Goal: Task Accomplishment & Management: Manage account settings

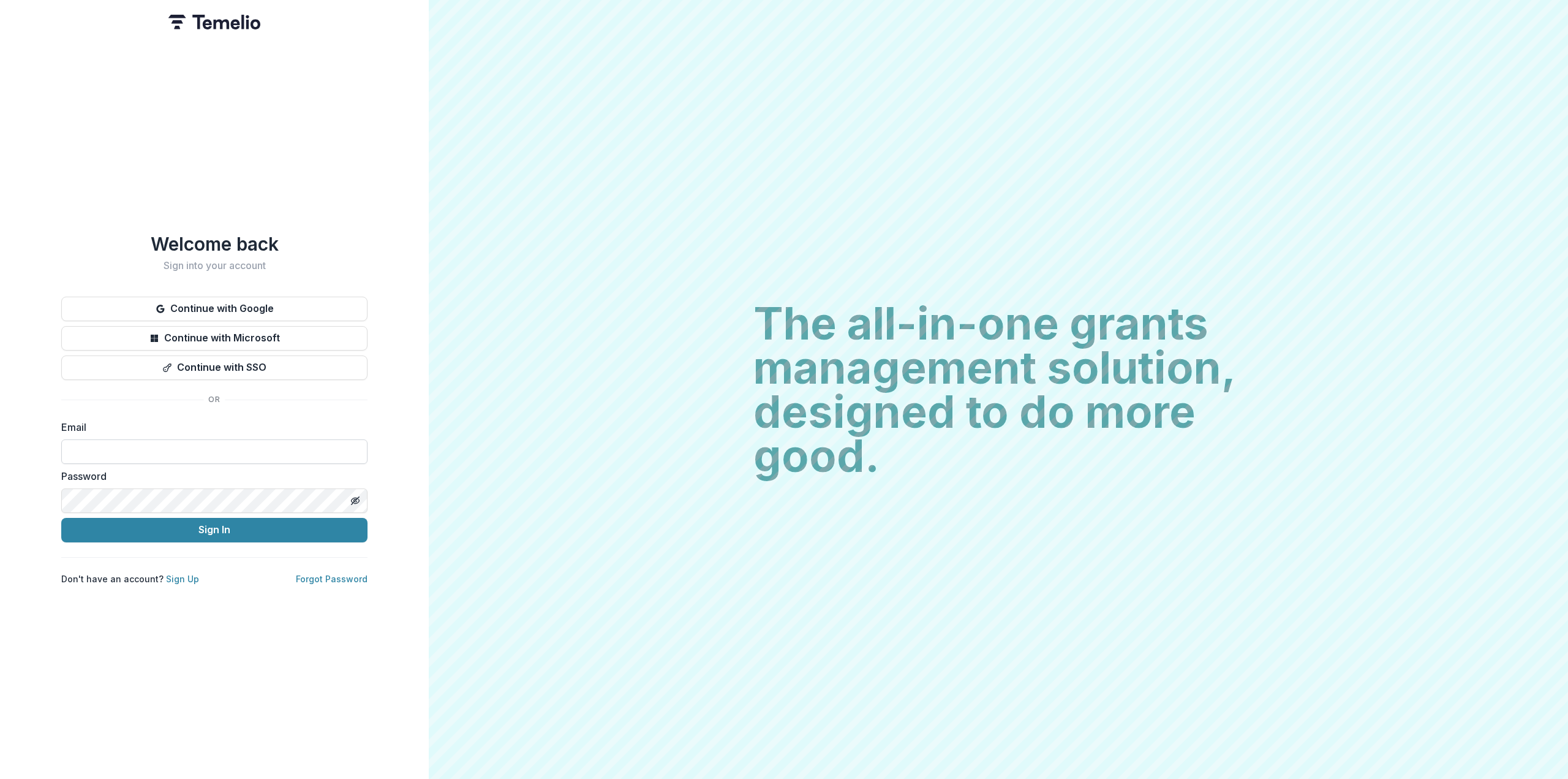
click at [149, 448] on input at bounding box center [214, 451] width 306 height 24
type input "**********"
click at [356, 496] on icon "Toggle password visibility" at bounding box center [355, 500] width 10 height 10
click at [213, 528] on button "Sign In" at bounding box center [214, 530] width 306 height 24
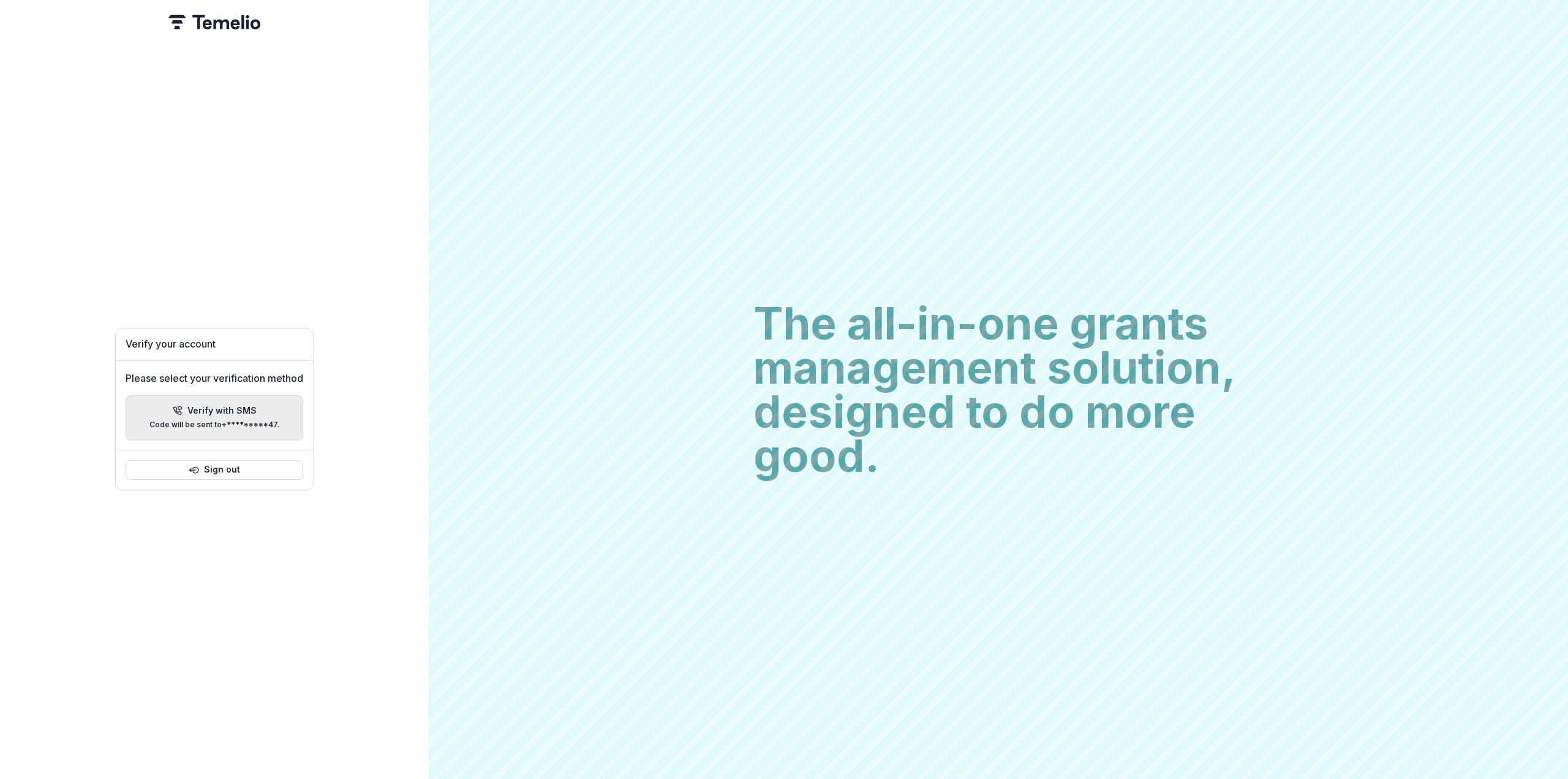
click at [212, 411] on div "Verify with SMS Code will be sent to +*********47 ." at bounding box center [214, 417] width 130 height 24
type input "*"
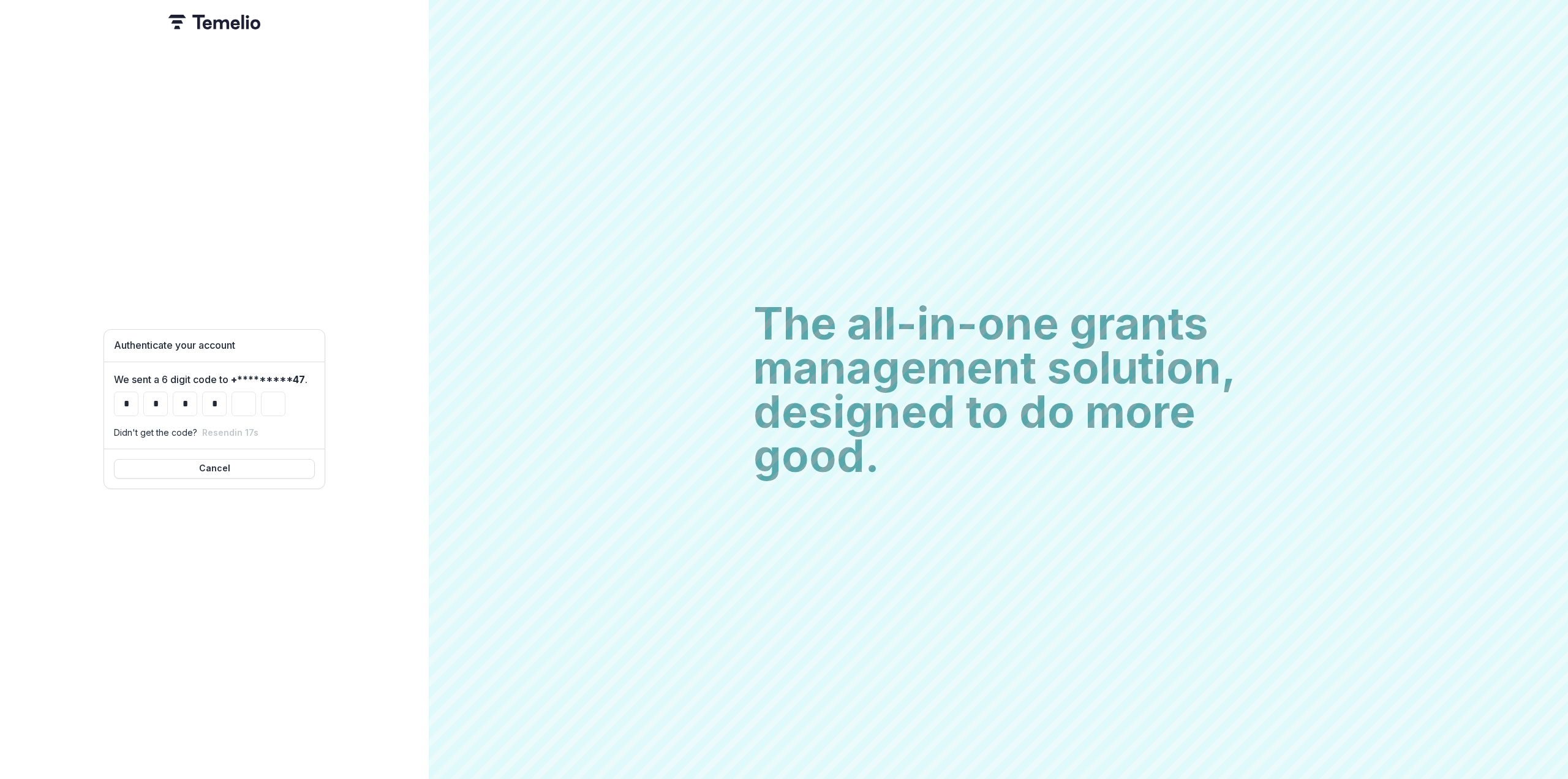
type input "*"
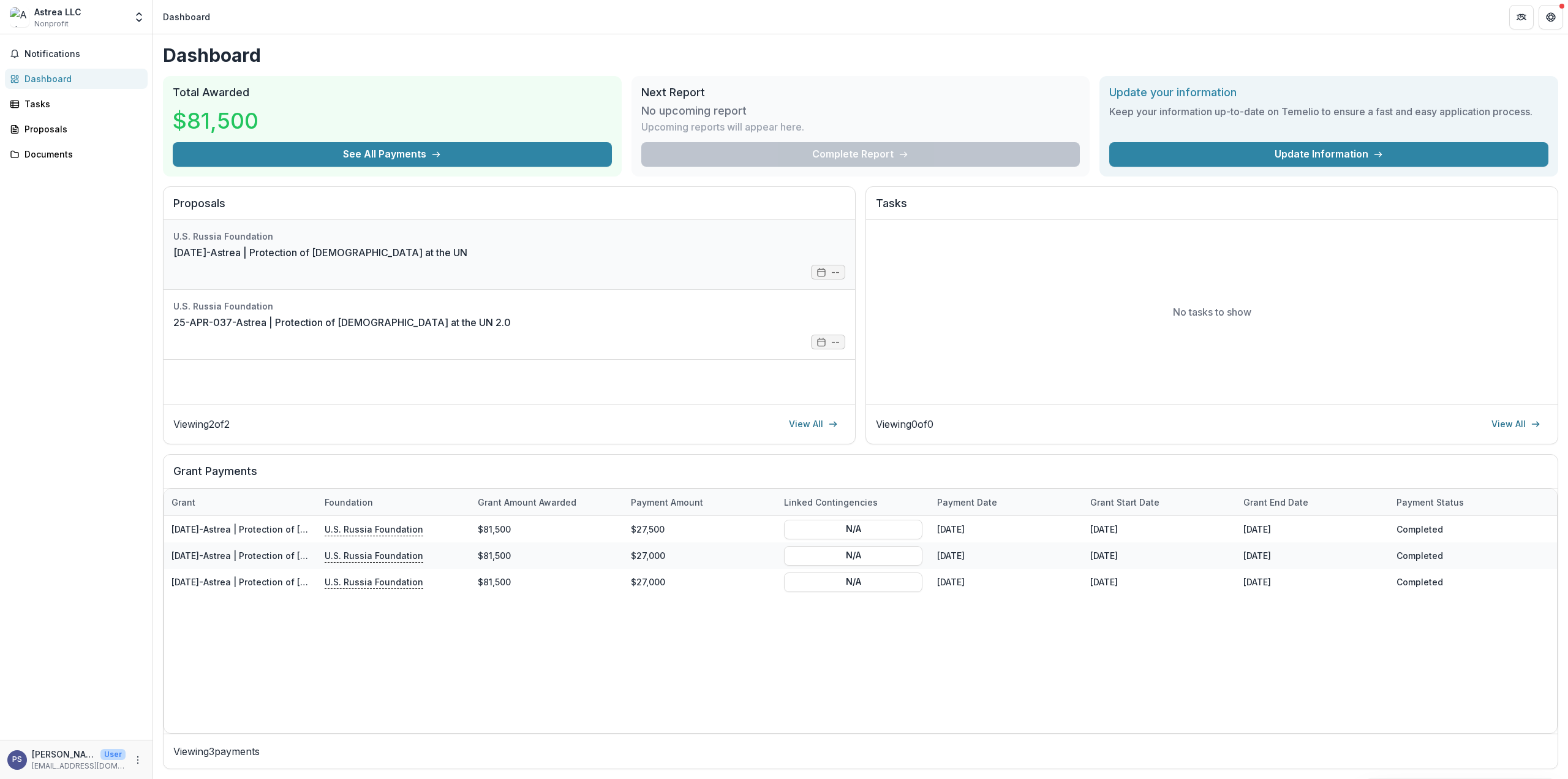
click at [285, 247] on link "[DATE]-Astrea | Protection of [DEMOGRAPHIC_DATA] at the UN" at bounding box center [320, 252] width 294 height 15
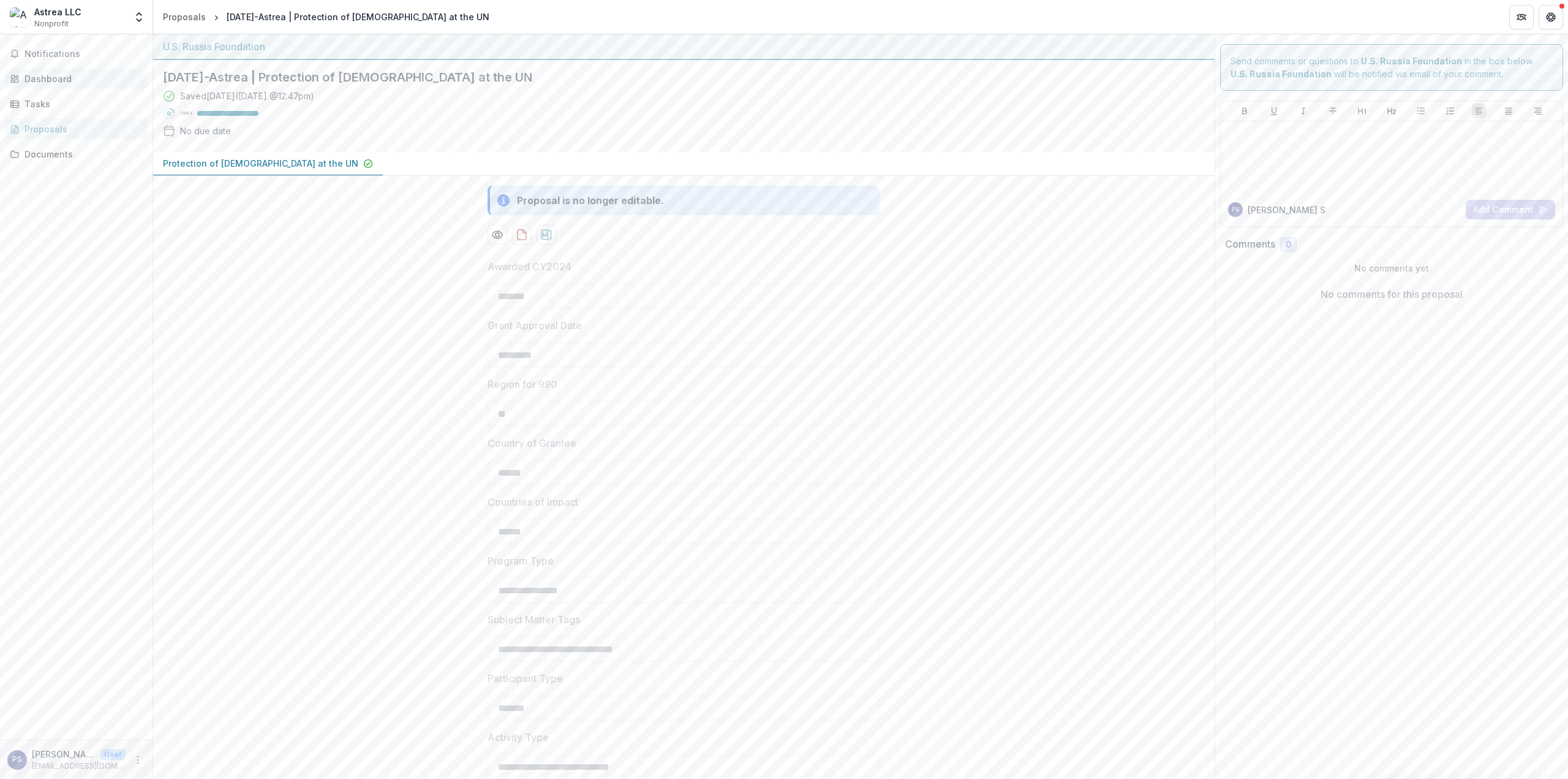
click at [60, 77] on div "Dashboard" at bounding box center [81, 79] width 114 height 13
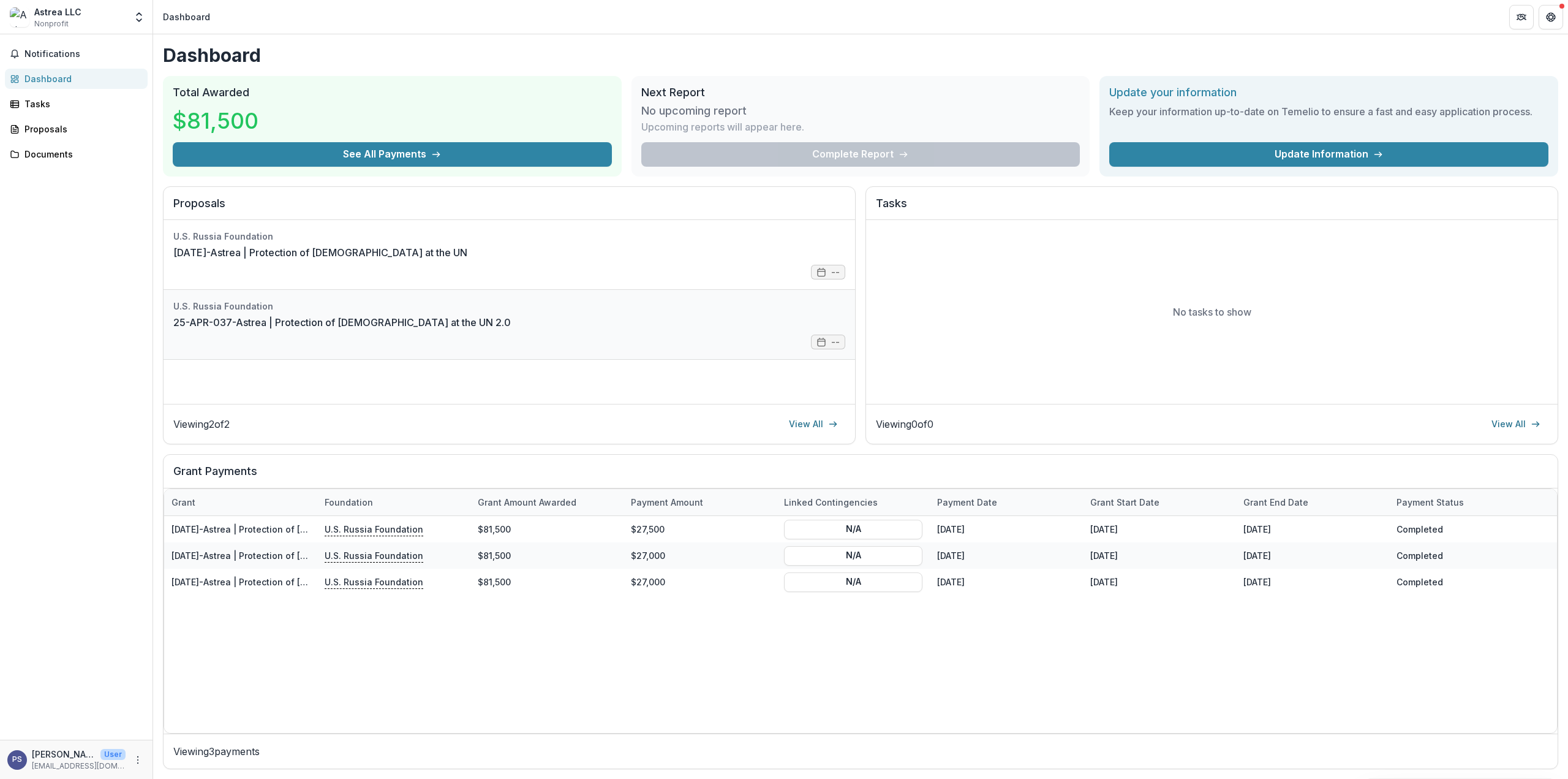
click at [267, 321] on link "25-APR-037-Astrea | Protection of [DEMOGRAPHIC_DATA] at the UN 2.0" at bounding box center [342, 322] width 337 height 15
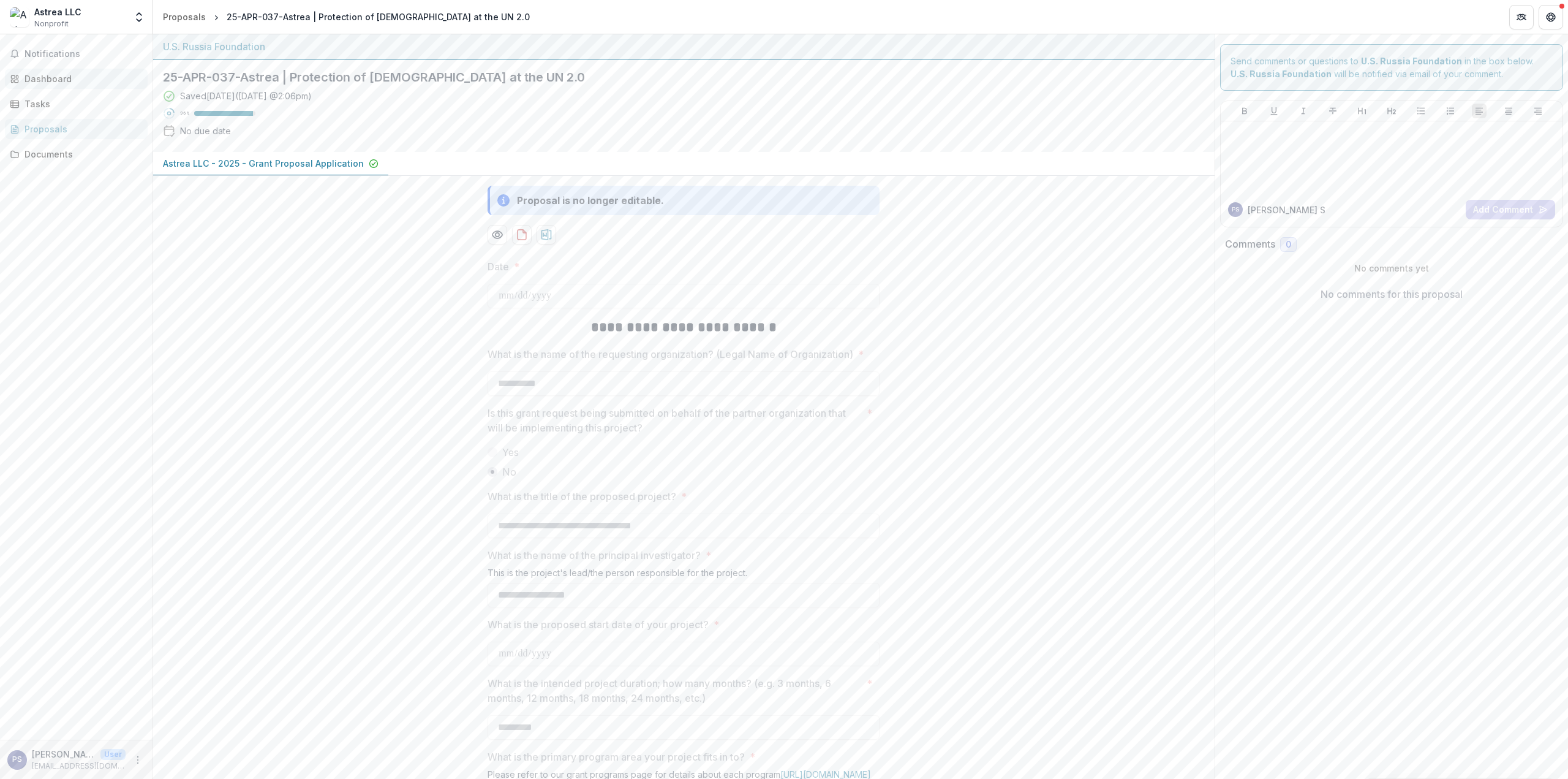
click at [66, 82] on div "Dashboard" at bounding box center [81, 79] width 114 height 13
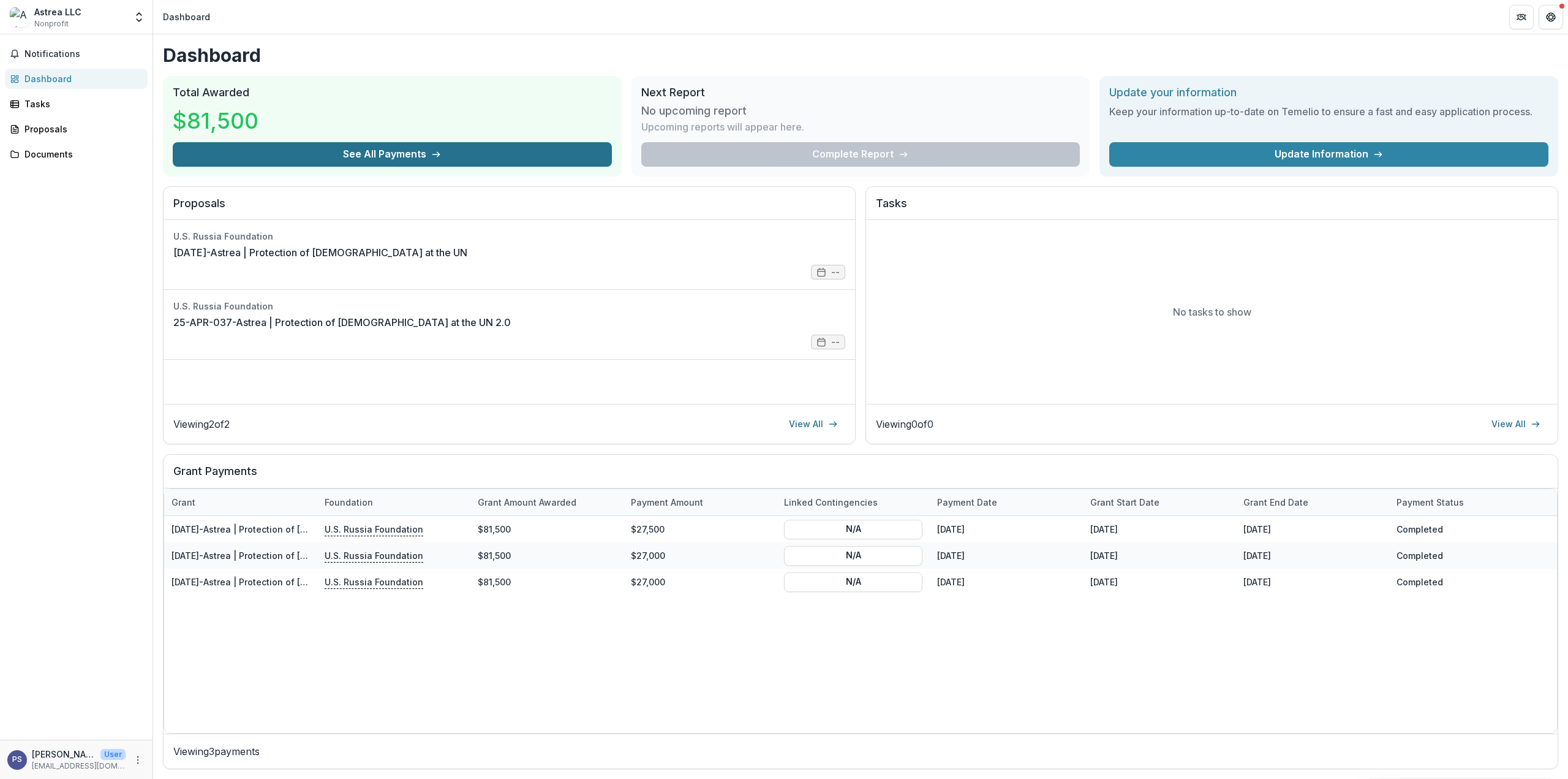
click at [419, 155] on button "See All Payments" at bounding box center [392, 155] width 439 height 24
click at [1318, 153] on link "Update Information" at bounding box center [1329, 155] width 439 height 24
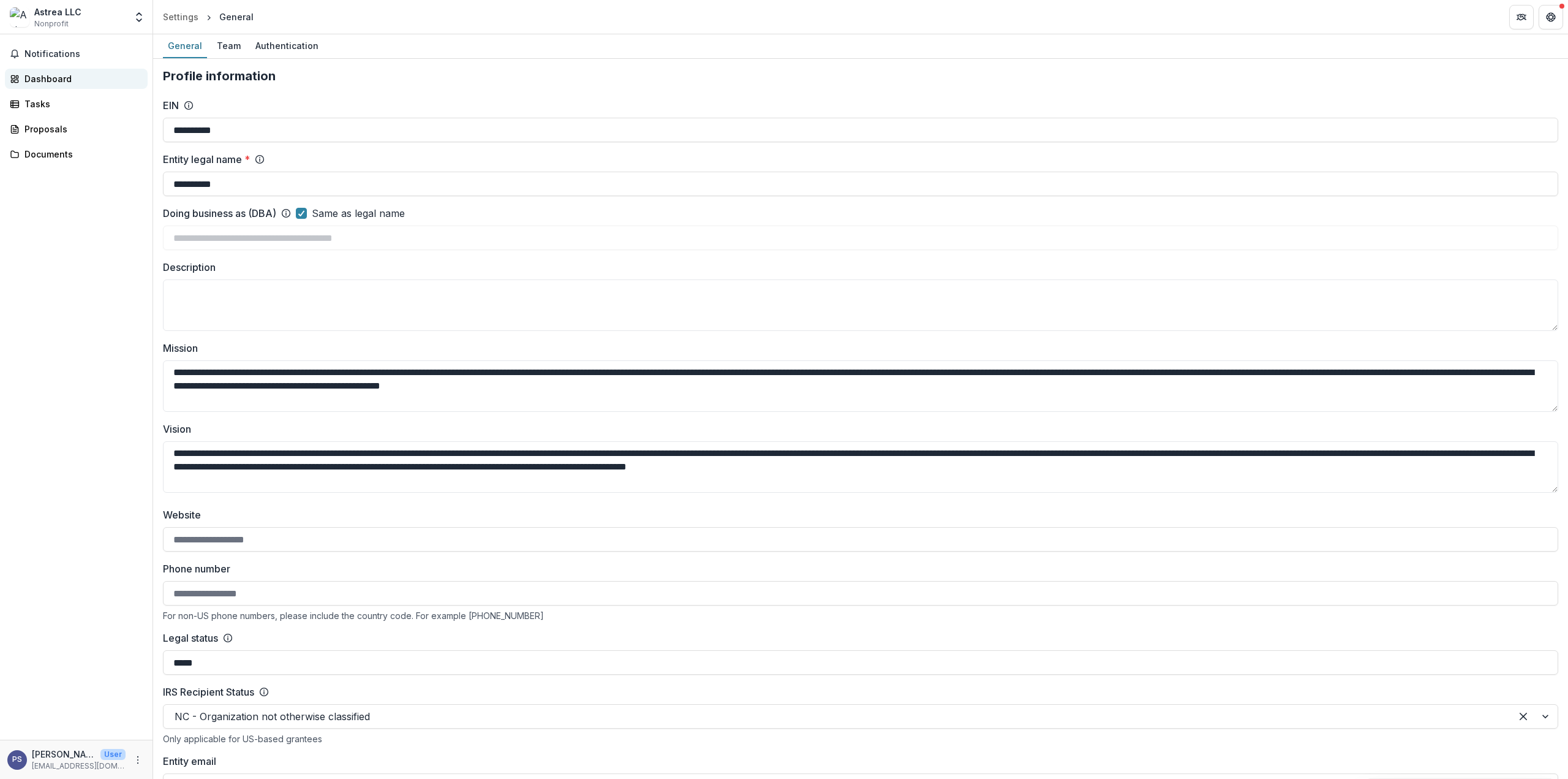
click at [35, 77] on div "Dashboard" at bounding box center [81, 79] width 114 height 13
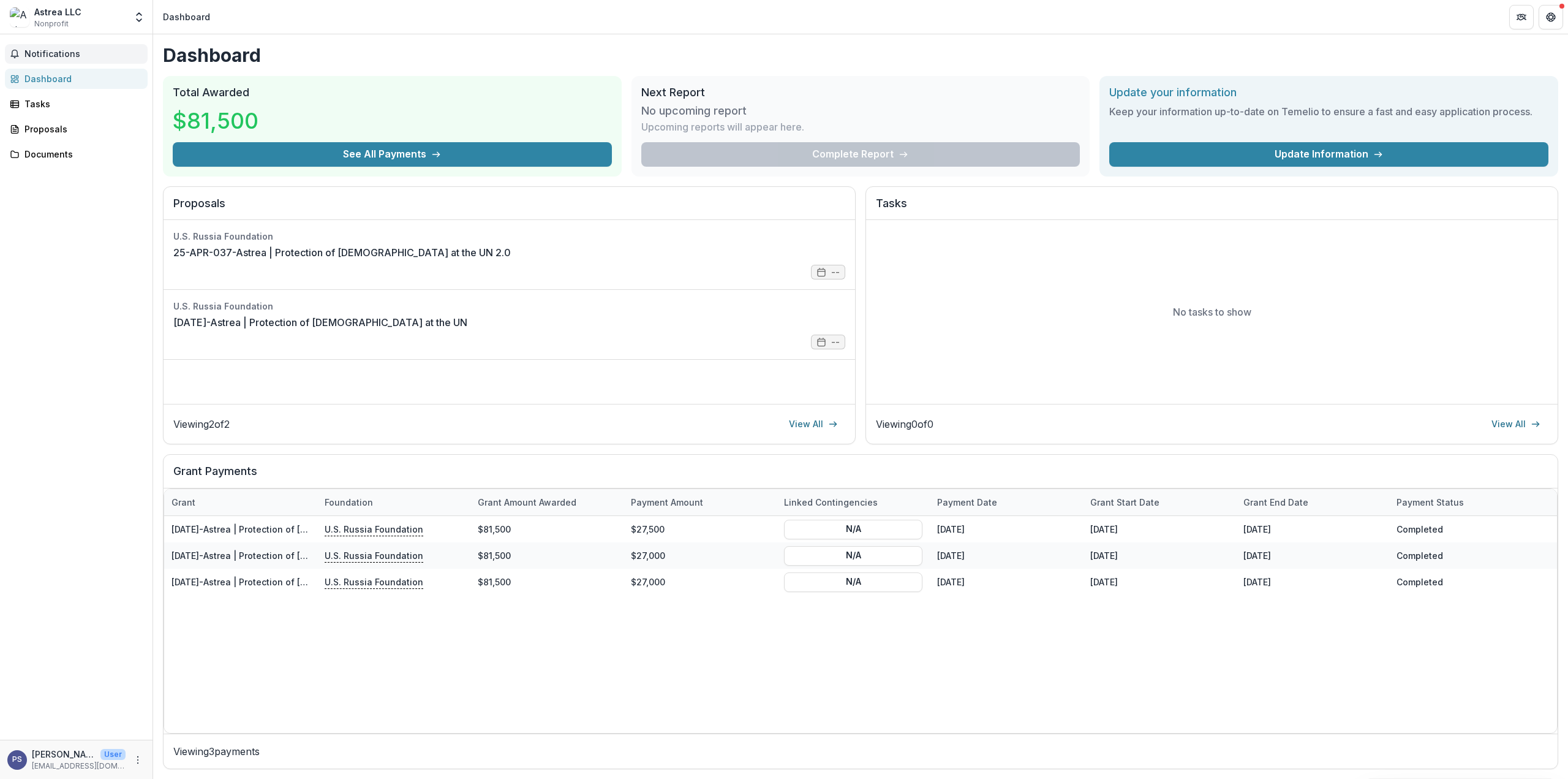
click at [64, 52] on span "Notifications" at bounding box center [83, 54] width 118 height 10
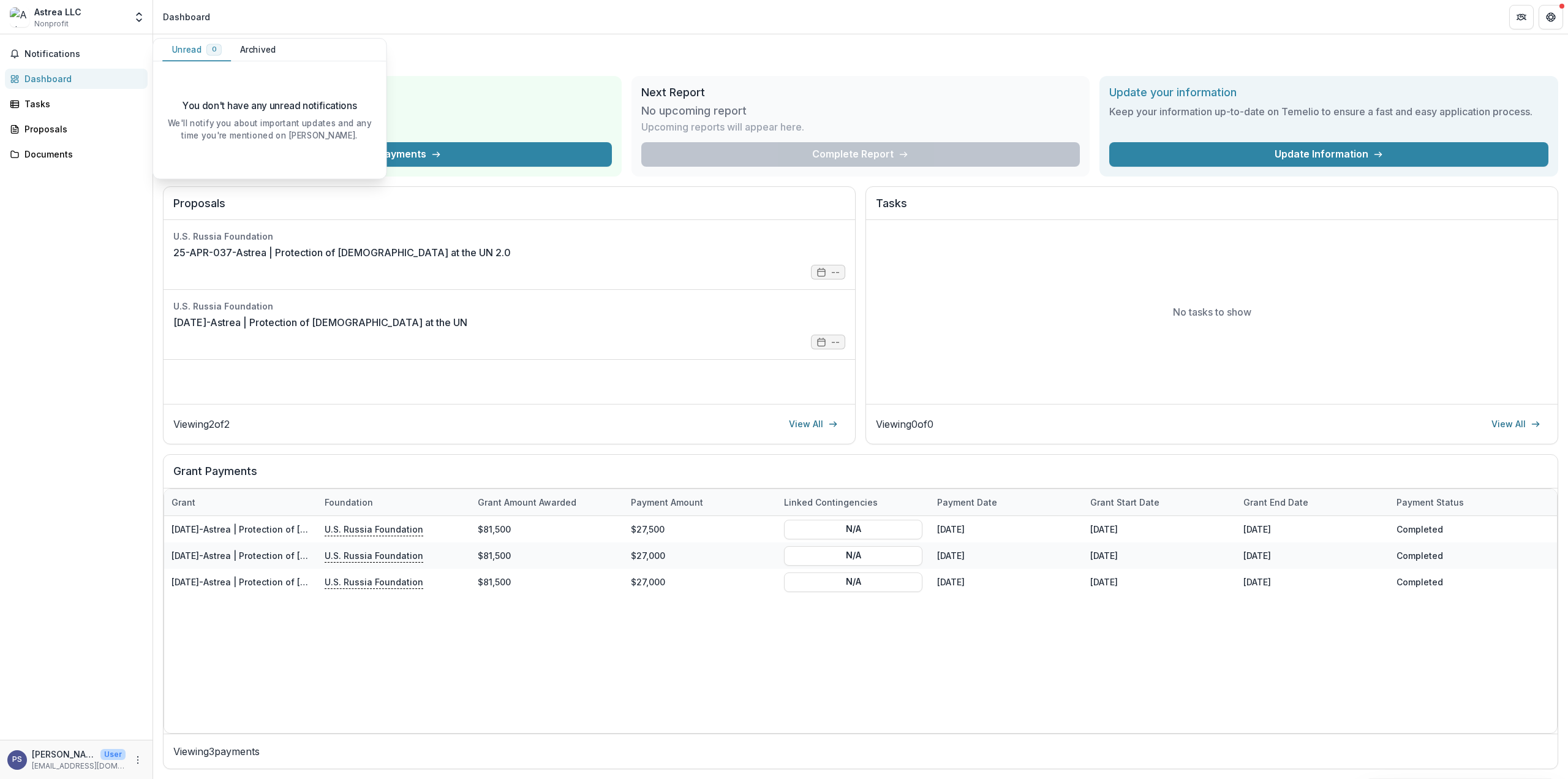
click at [330, 23] on header "Dashboard" at bounding box center [860, 17] width 1415 height 34
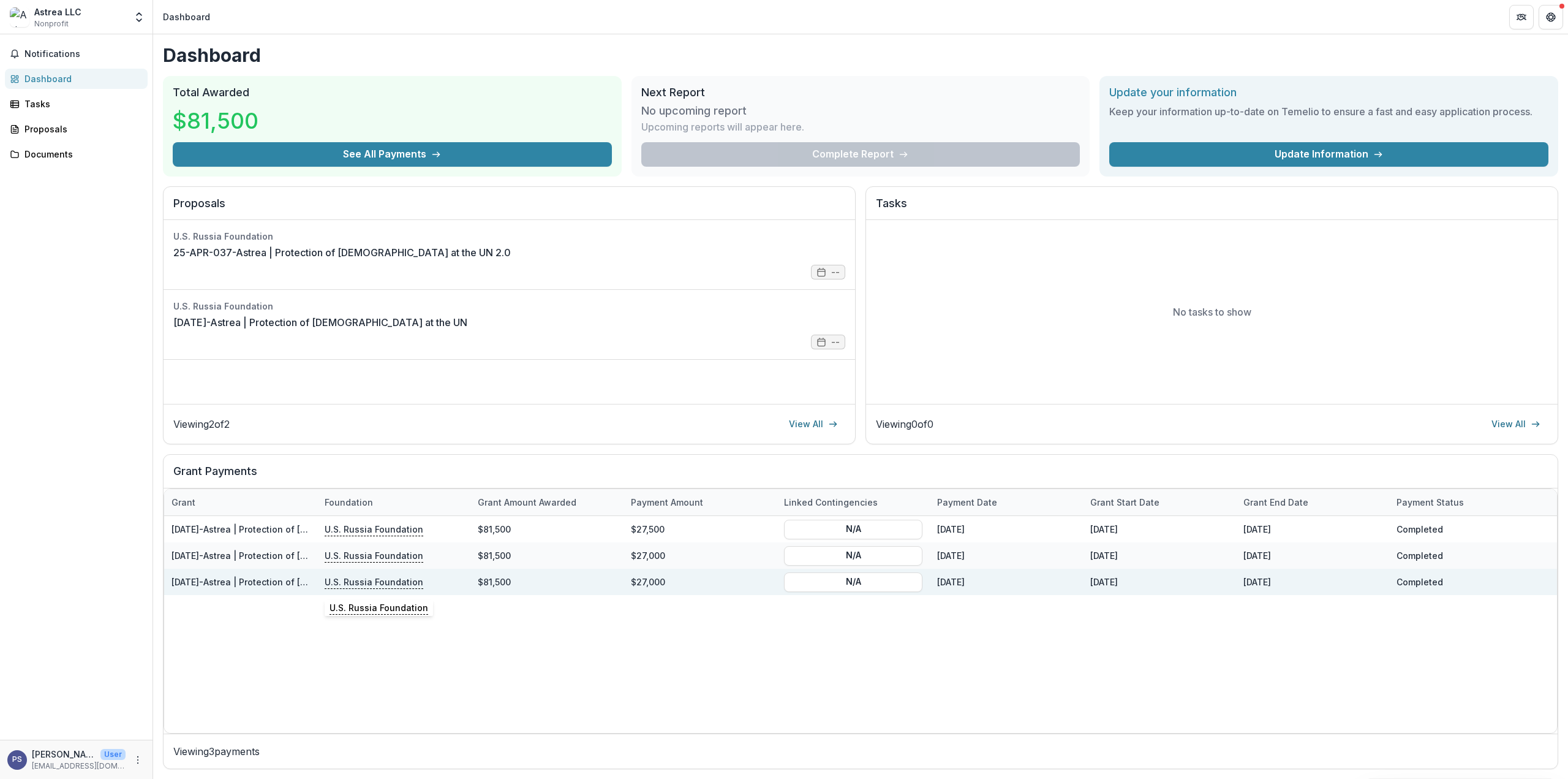
click at [356, 579] on p "U.S. Russia Foundation" at bounding box center [373, 581] width 99 height 13
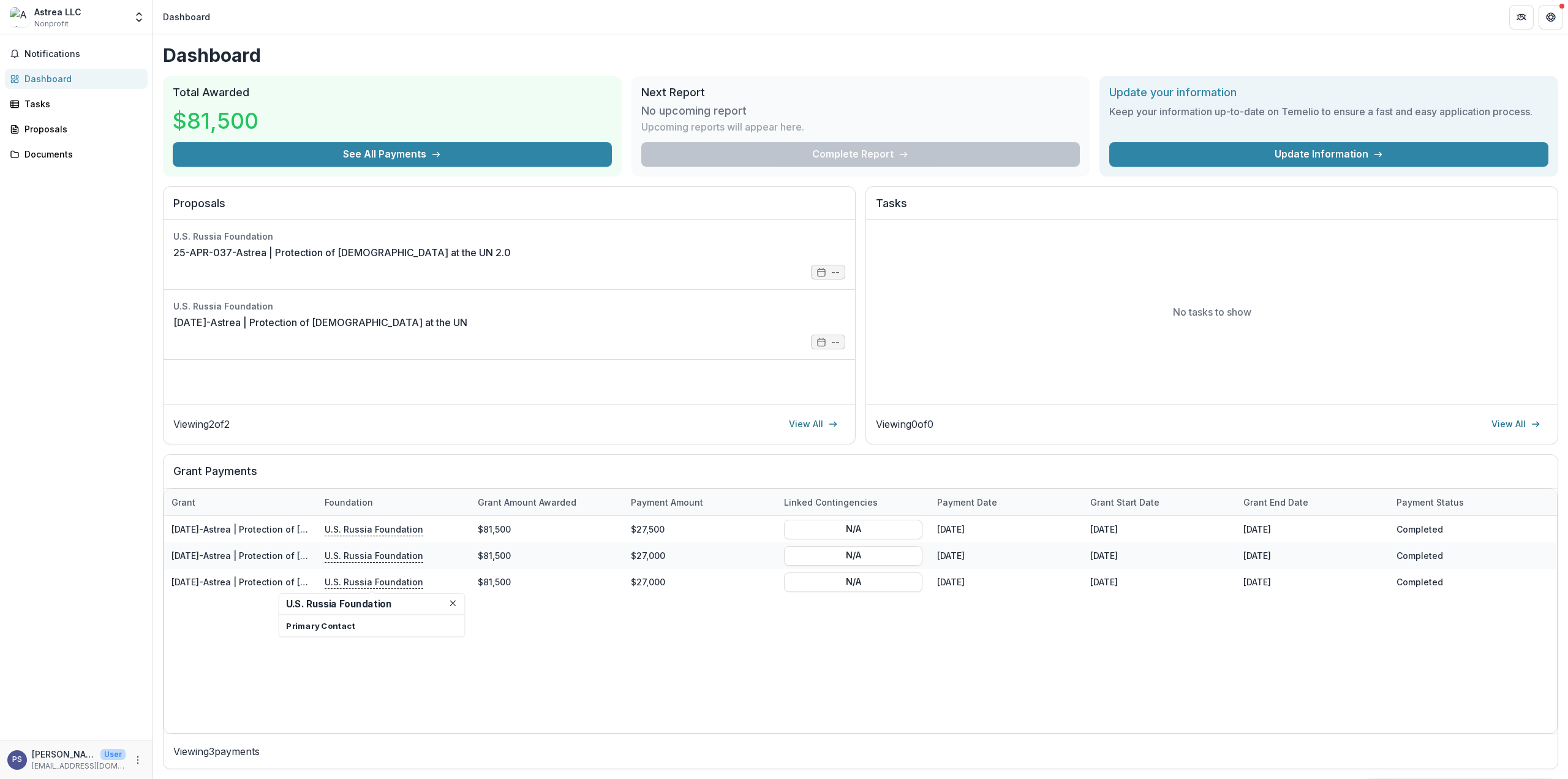
click at [846, 660] on div "[DATE]-Astrea | Protection of [DEMOGRAPHIC_DATA] at the UN U.S. Russia Foundati…" at bounding box center [860, 624] width 1392 height 217
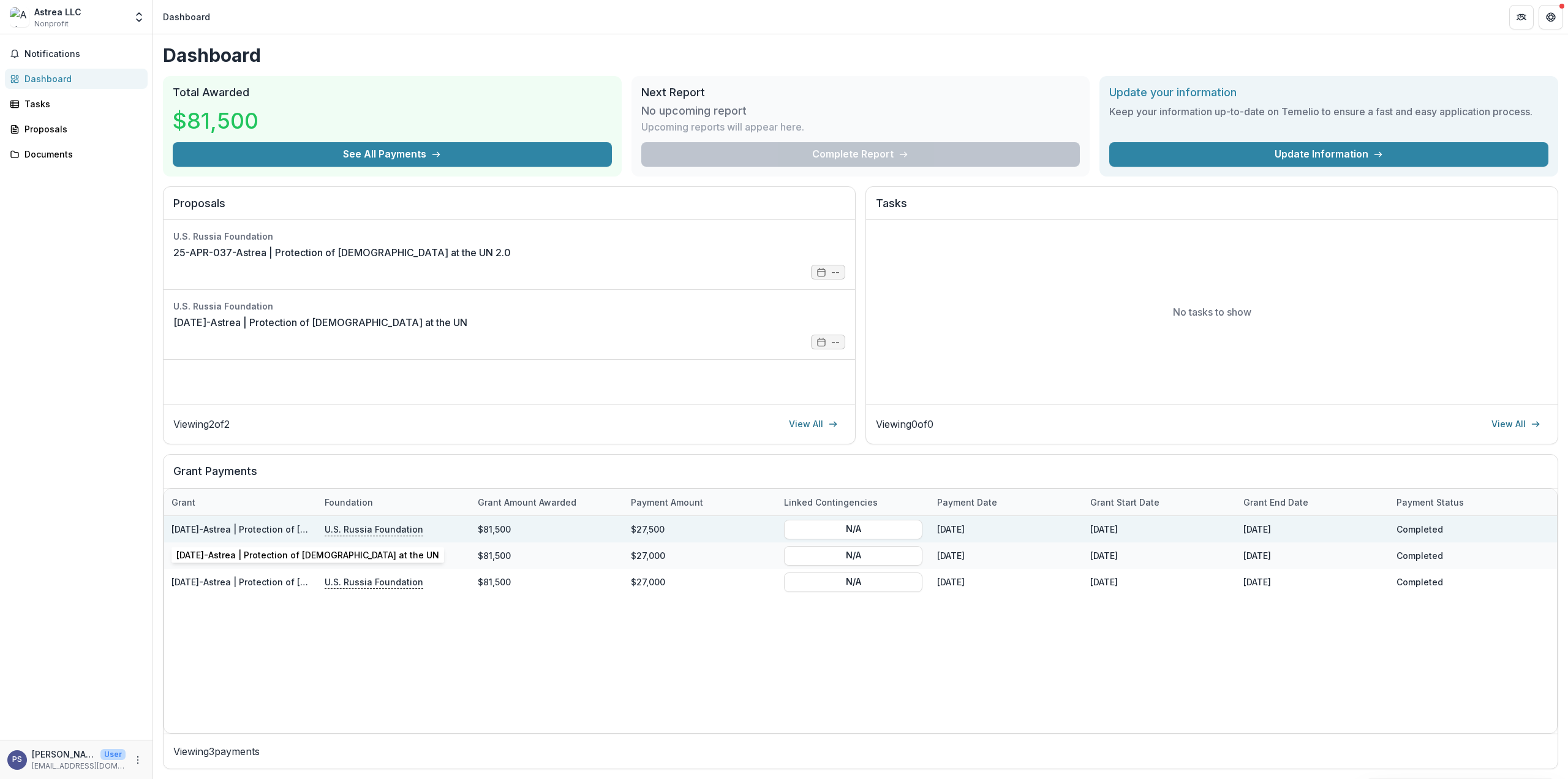
click at [212, 527] on link "[DATE]-Astrea | Protection of [DEMOGRAPHIC_DATA] at the UN" at bounding box center [302, 529] width 263 height 10
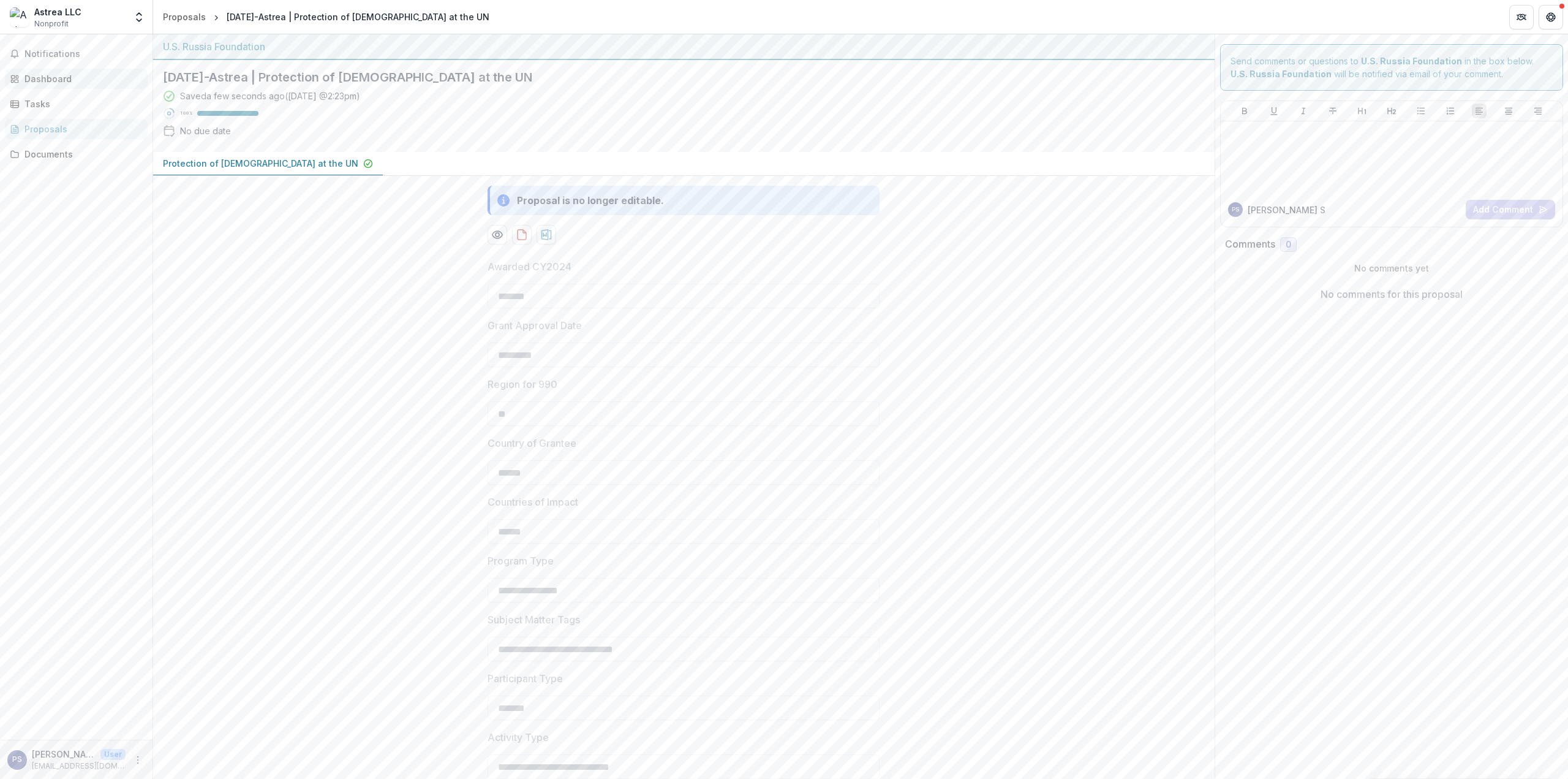
click at [46, 80] on div "Dashboard" at bounding box center [81, 79] width 114 height 13
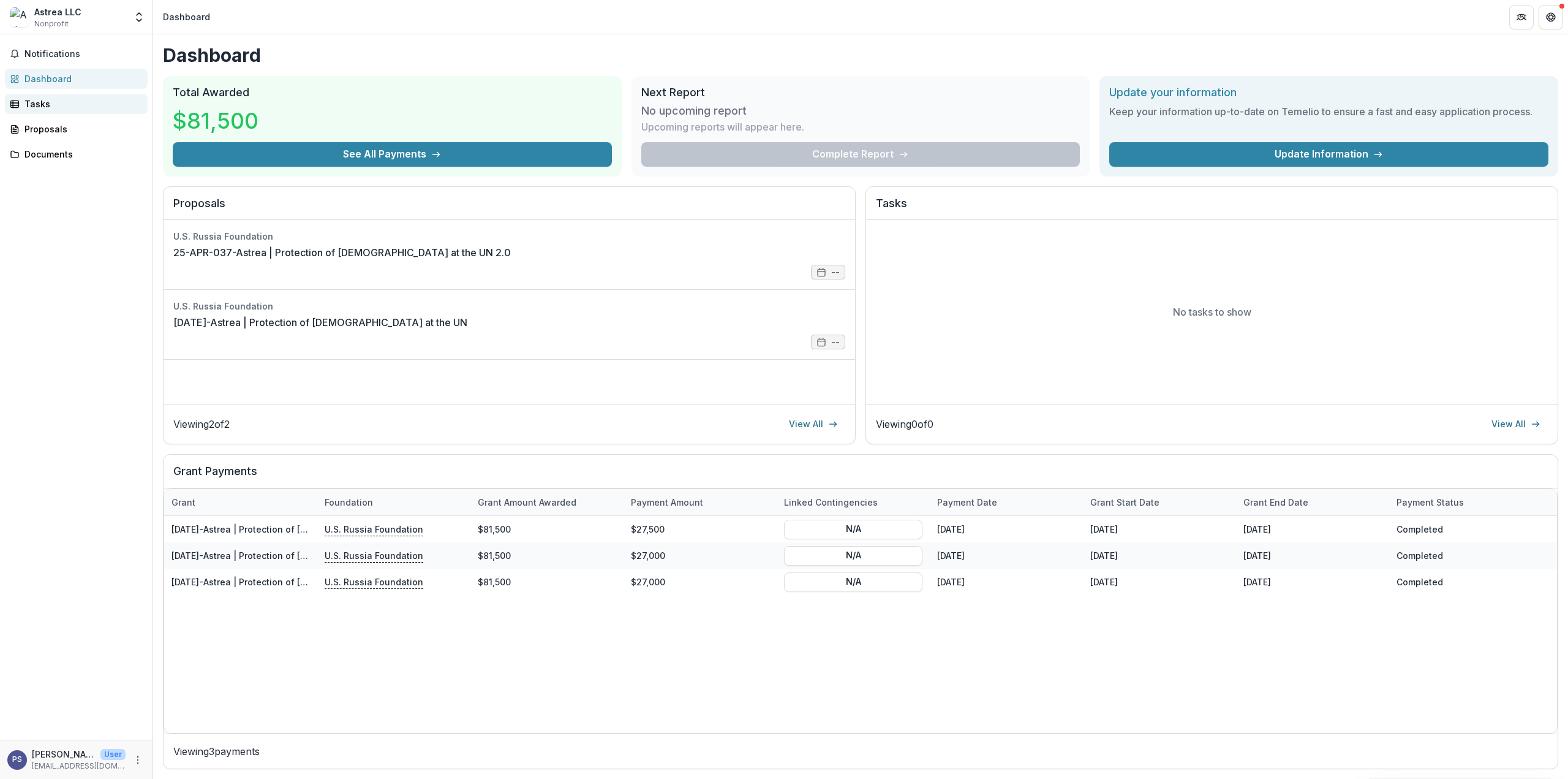
click at [40, 104] on div "Tasks" at bounding box center [81, 103] width 114 height 13
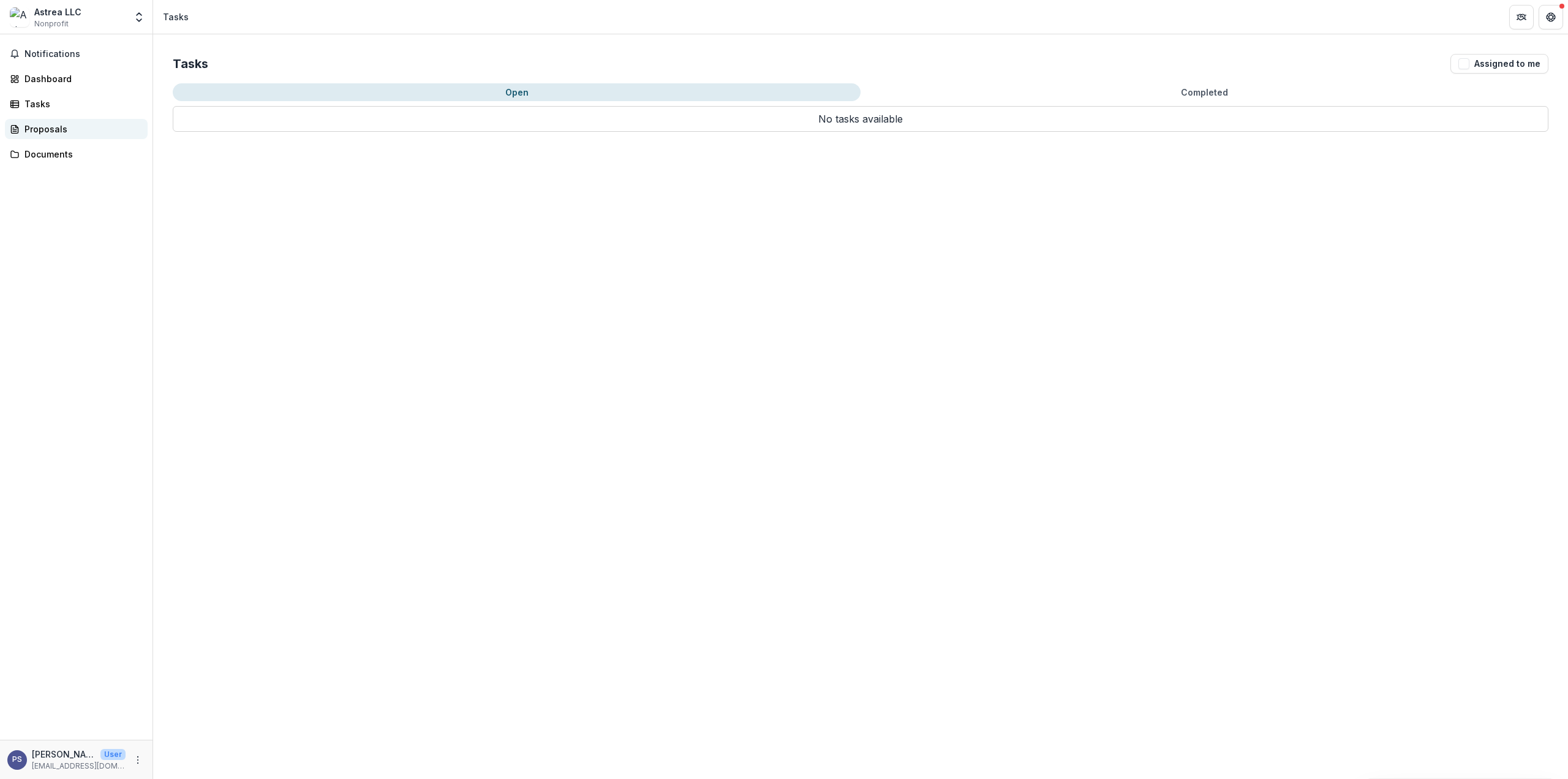
click at [56, 132] on div "Proposals" at bounding box center [81, 129] width 114 height 13
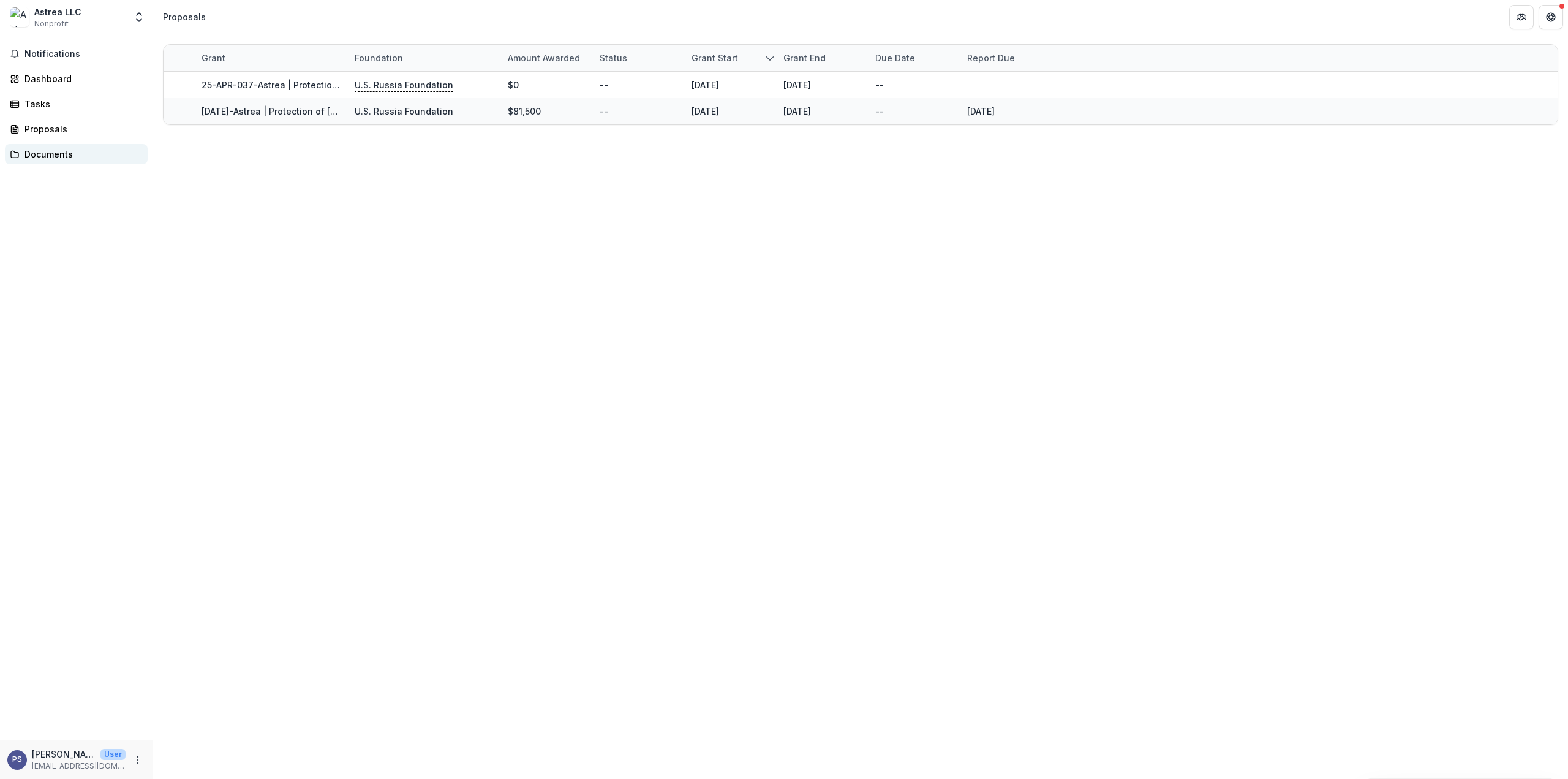
click at [46, 156] on div "Documents" at bounding box center [81, 154] width 114 height 13
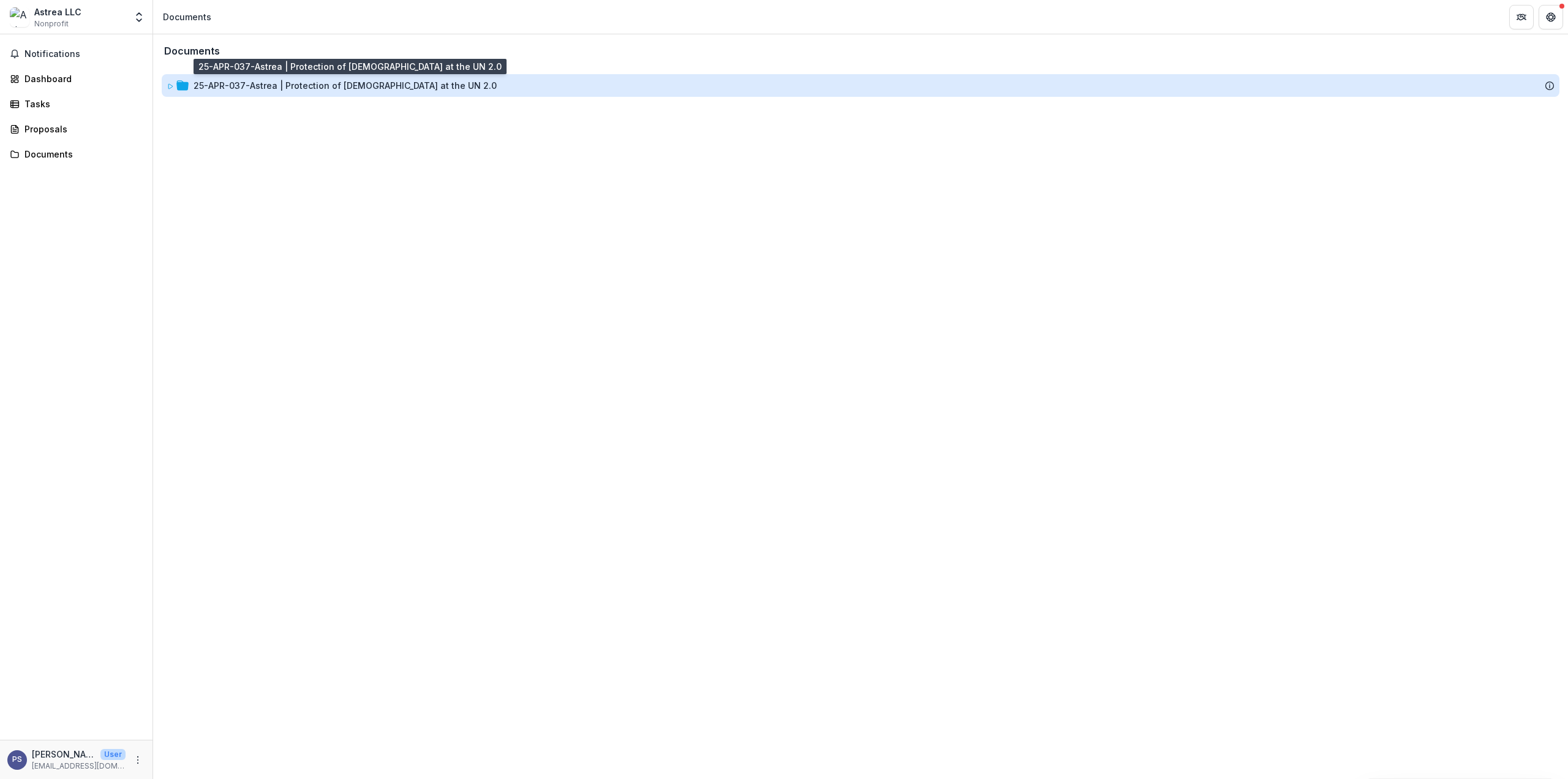
click at [228, 80] on div "25-APR-037-Astrea | Protection of [DEMOGRAPHIC_DATA] at the UN 2.0" at bounding box center [344, 85] width 303 height 13
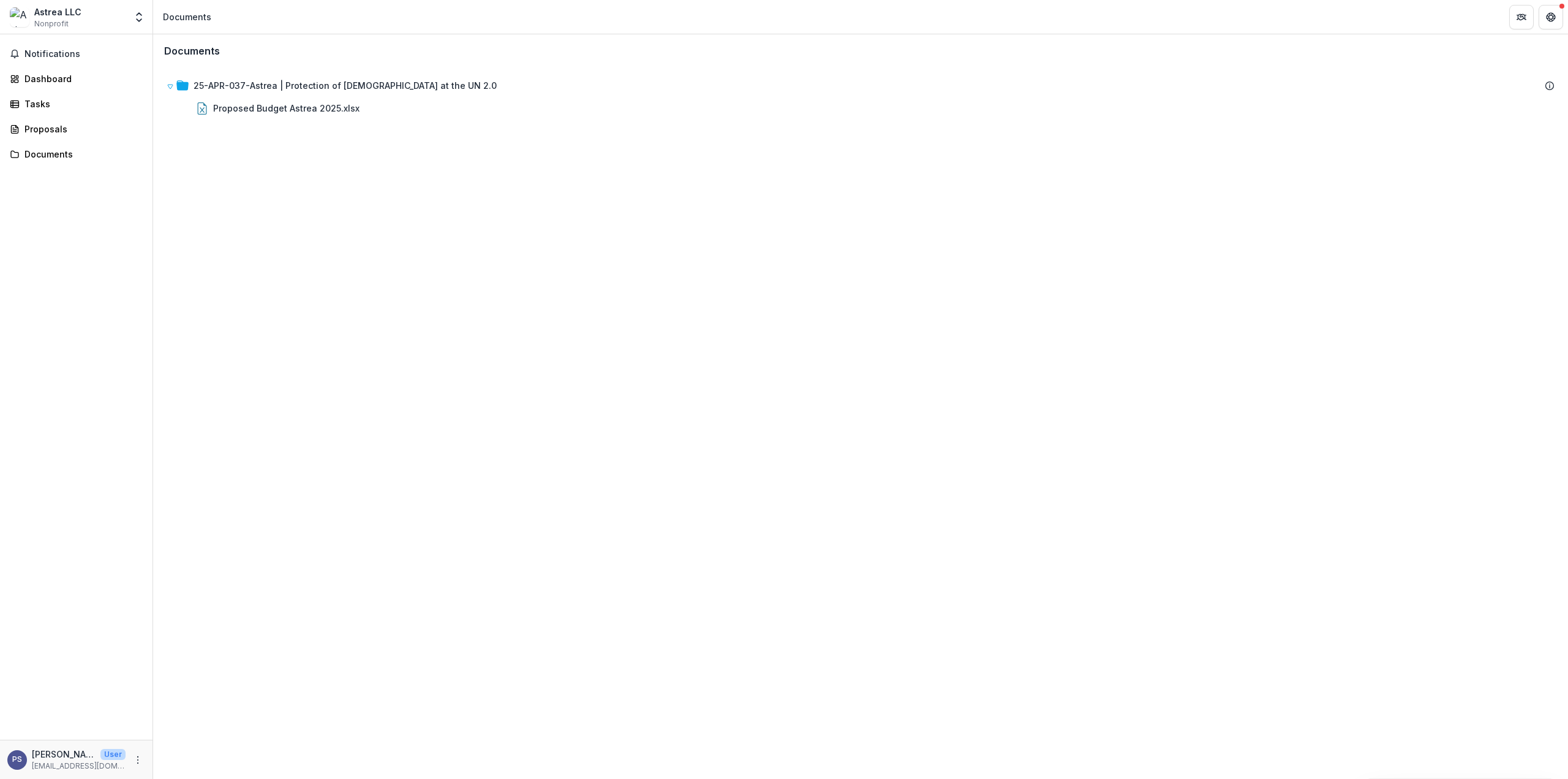
click at [73, 19] on div "Astrea LLC Nonprofit" at bounding box center [58, 17] width 47 height 24
click at [138, 759] on circle "More" at bounding box center [138, 759] width 1 height 1
click at [196, 755] on button "Logout" at bounding box center [219, 754] width 131 height 20
